Goal: Information Seeking & Learning: Learn about a topic

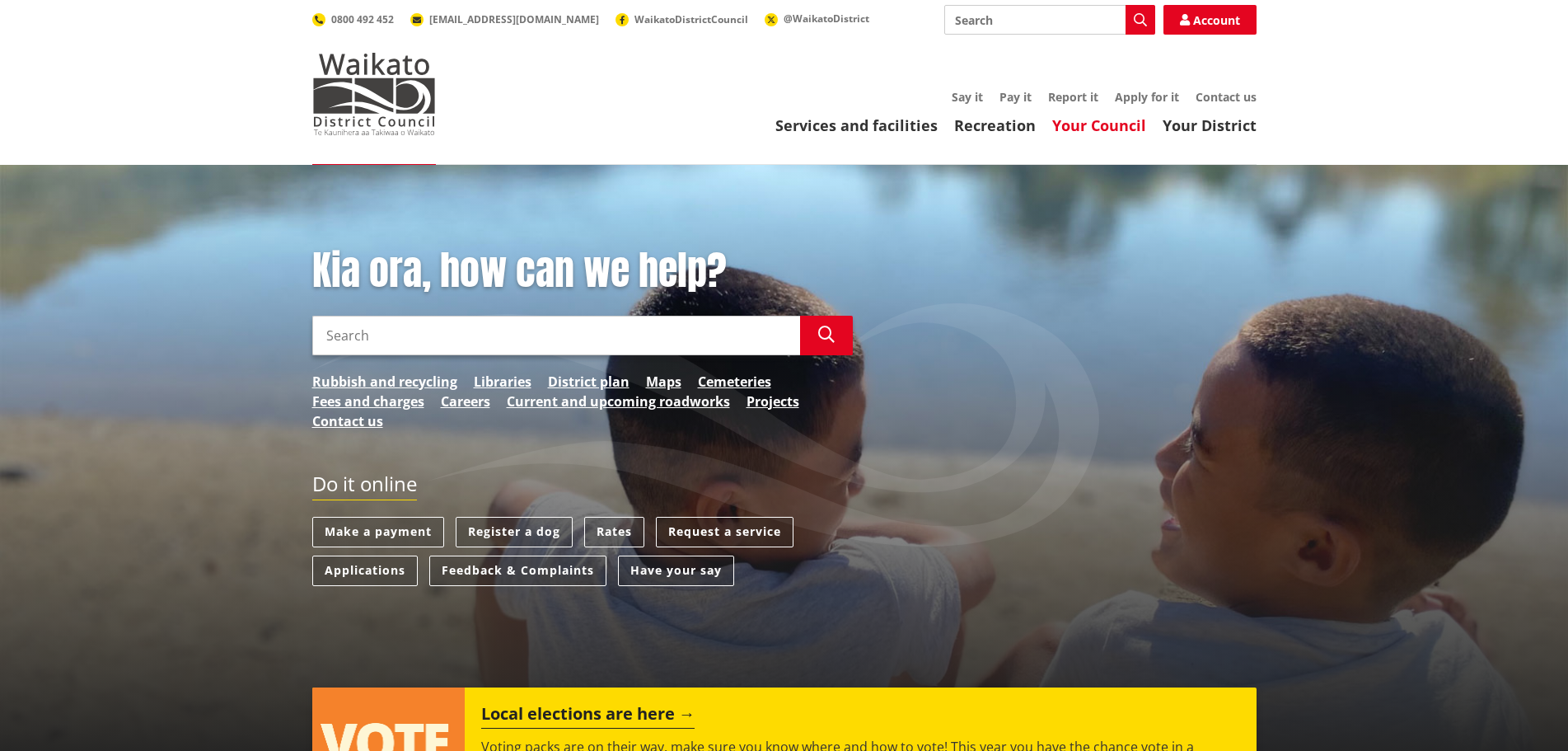
click at [1080, 127] on link "Your Council" at bounding box center [1099, 126] width 94 height 20
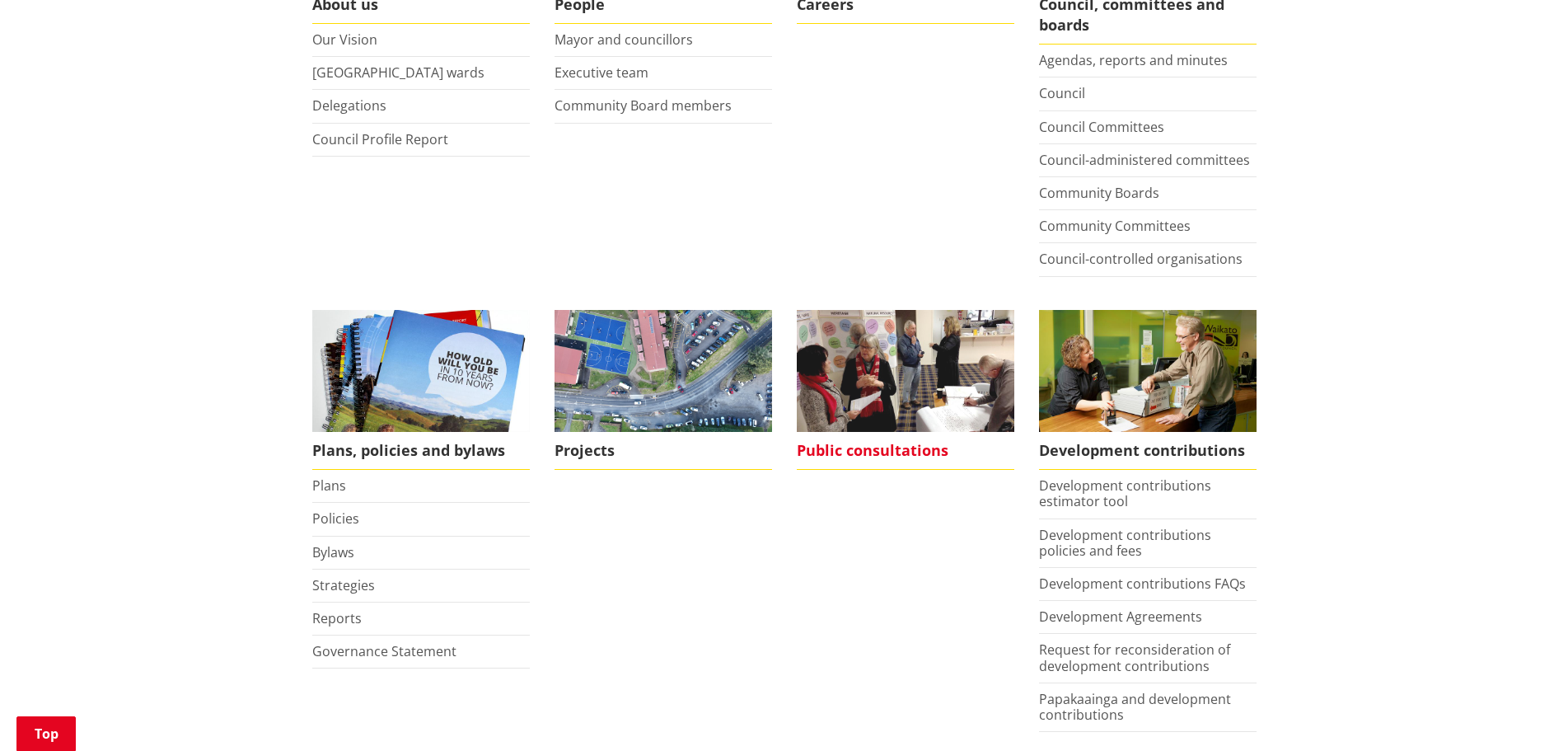
scroll to position [577, 0]
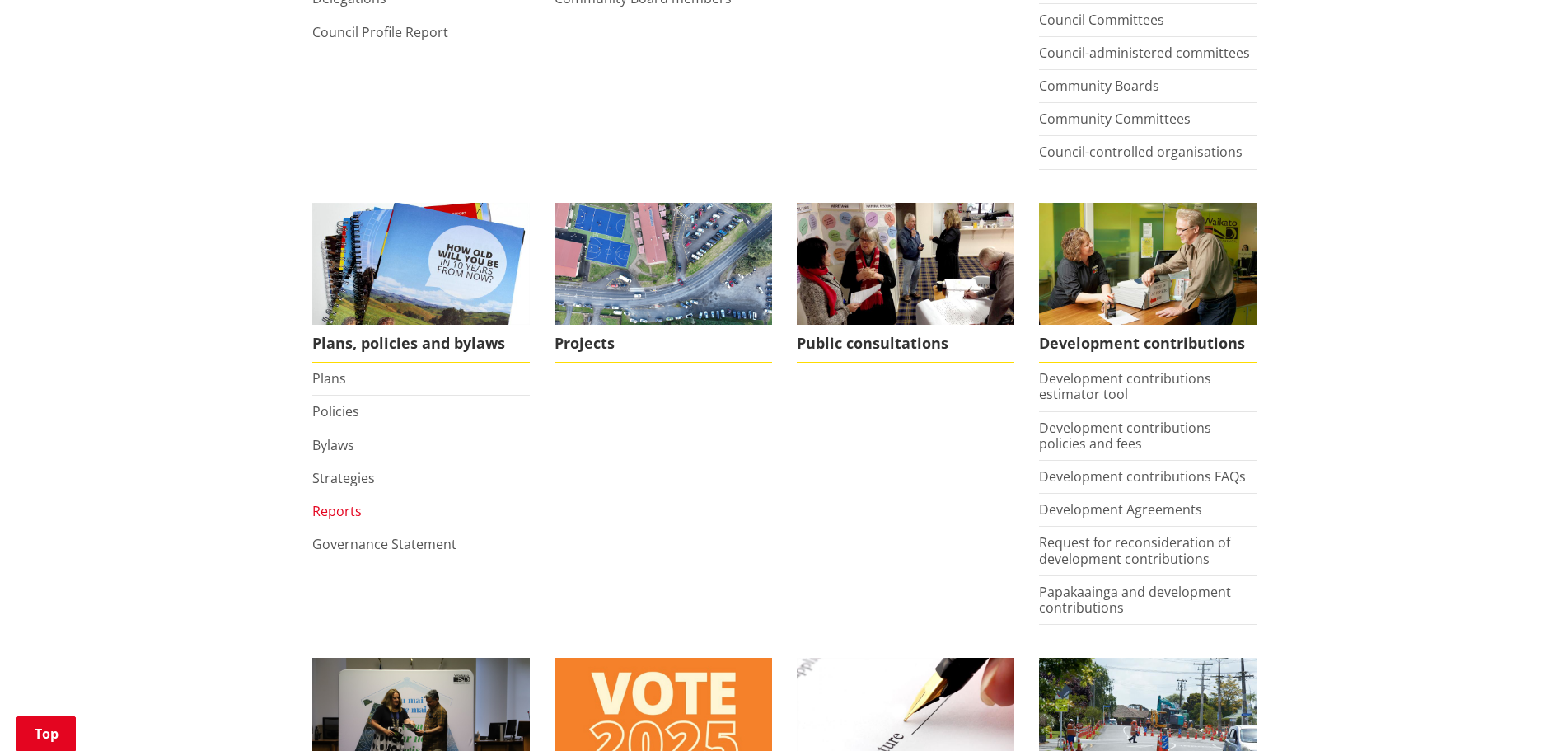
click at [335, 510] on link "Reports" at bounding box center [337, 511] width 49 height 18
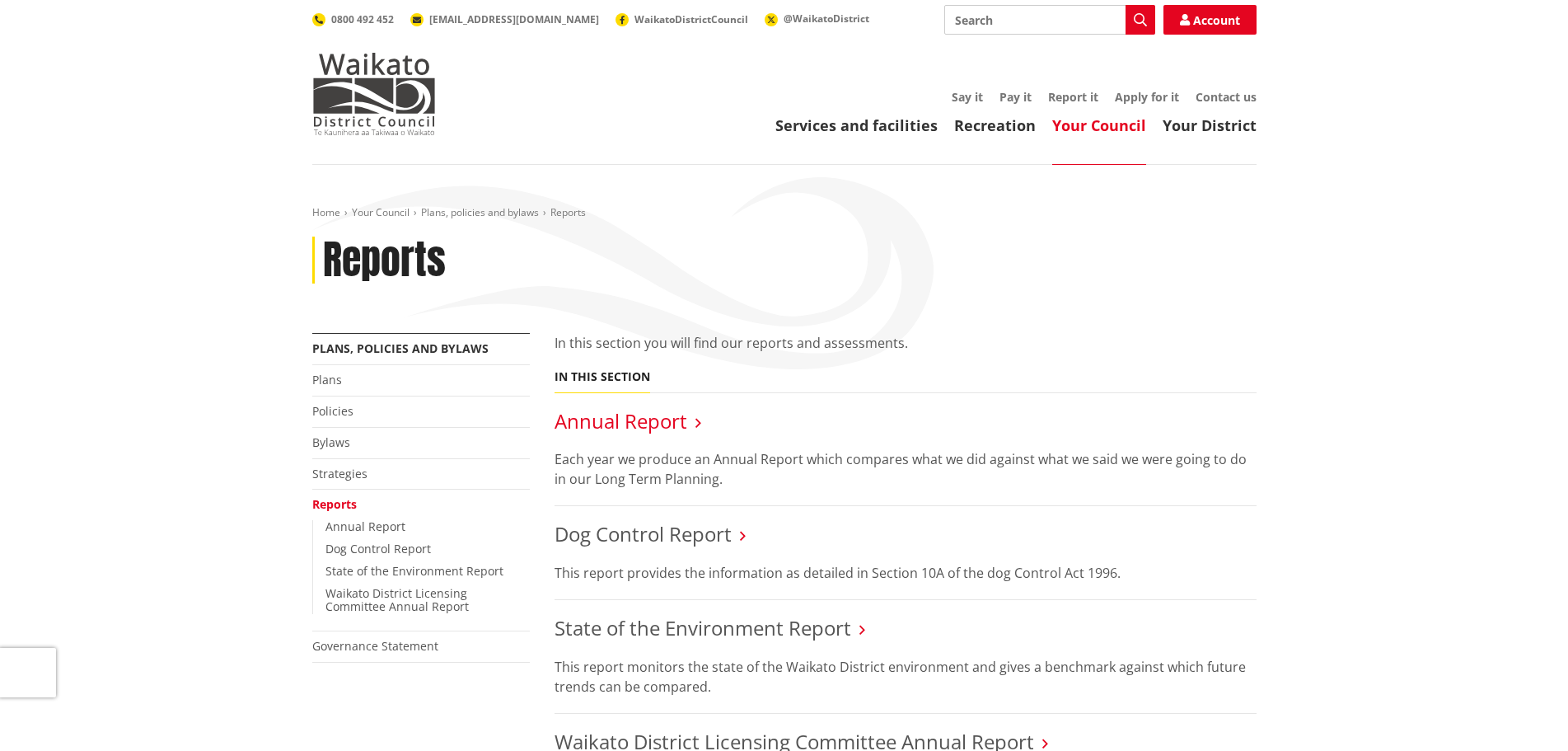
click at [649, 424] on link "Annual Report" at bounding box center [621, 421] width 133 height 27
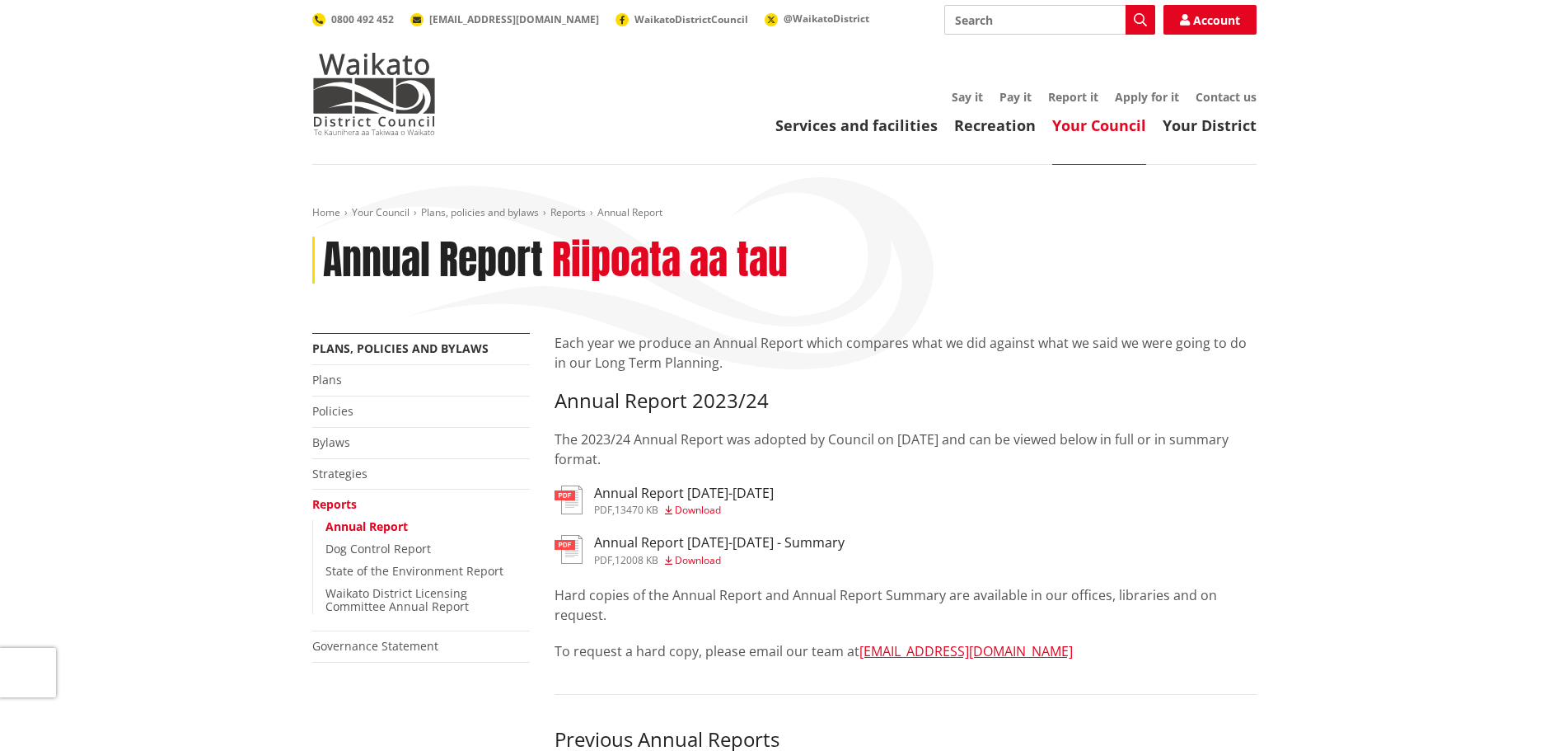
click at [645, 538] on h3 "Annual Report [DATE]-[DATE] - Summary" at bounding box center [719, 542] width 251 height 15
